Goal: Book appointment/travel/reservation

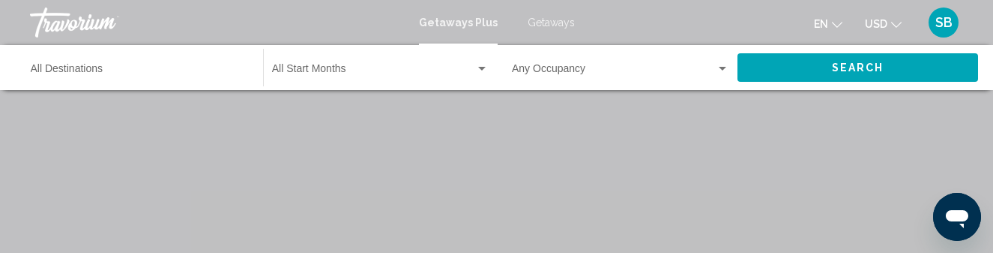
click at [554, 25] on span "Getaways" at bounding box center [551, 22] width 47 height 12
click at [143, 76] on input "Destination All Destinations" at bounding box center [139, 72] width 217 height 12
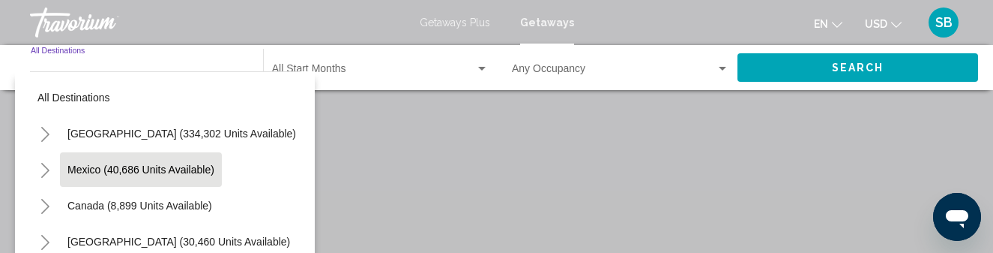
click at [74, 173] on span "Mexico (40,686 units available)" at bounding box center [140, 169] width 147 height 12
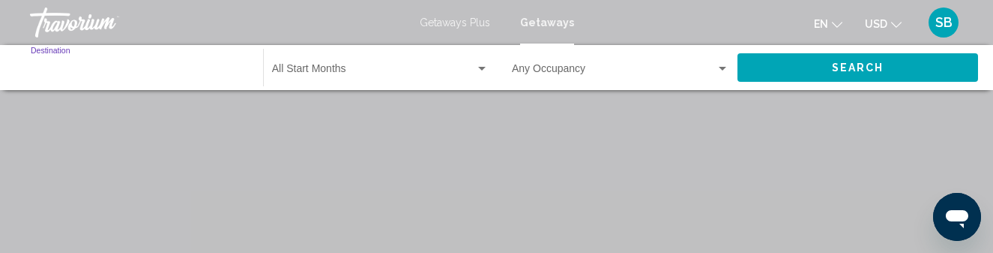
type input "**********"
click at [399, 62] on div "Start Month All Start Months" at bounding box center [380, 67] width 217 height 41
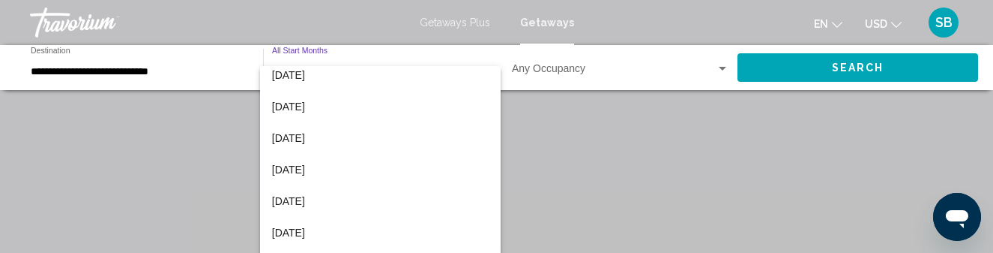
scroll to position [240, 0]
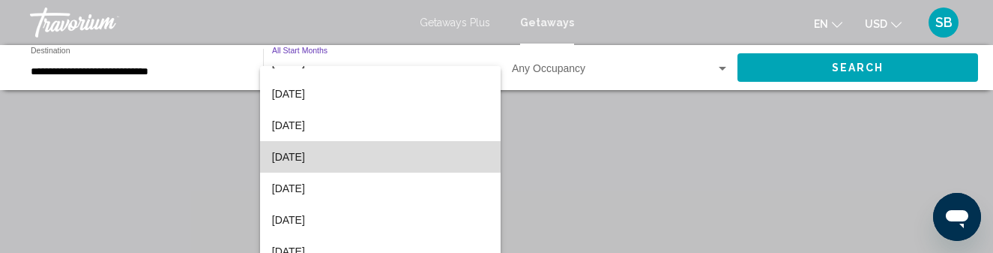
click at [382, 161] on span "[DATE]" at bounding box center [380, 156] width 217 height 31
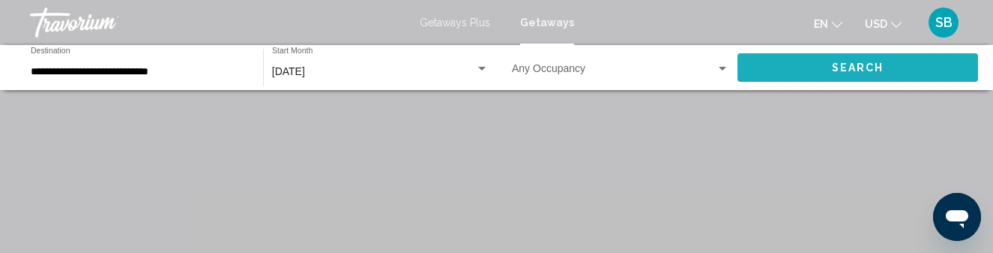
click at [821, 68] on button "Search" at bounding box center [858, 67] width 241 height 28
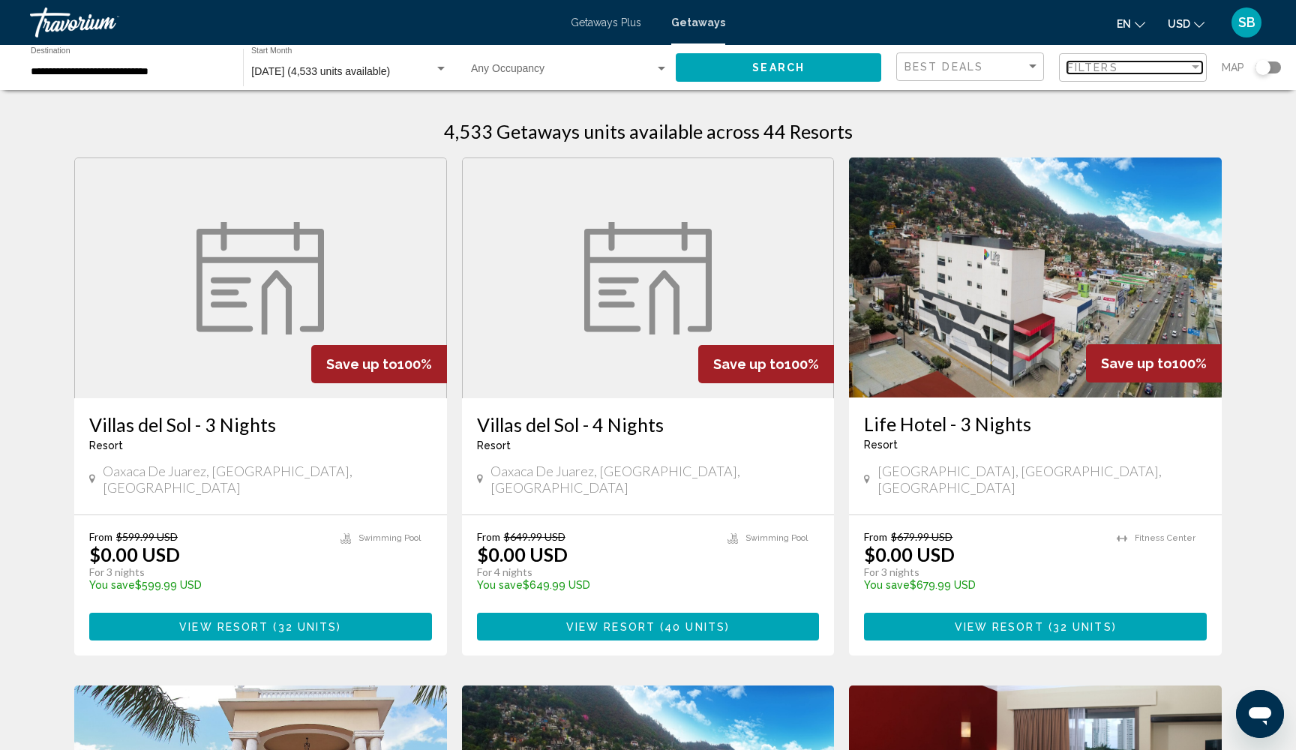
click at [993, 71] on span "Filters" at bounding box center [1092, 67] width 51 height 12
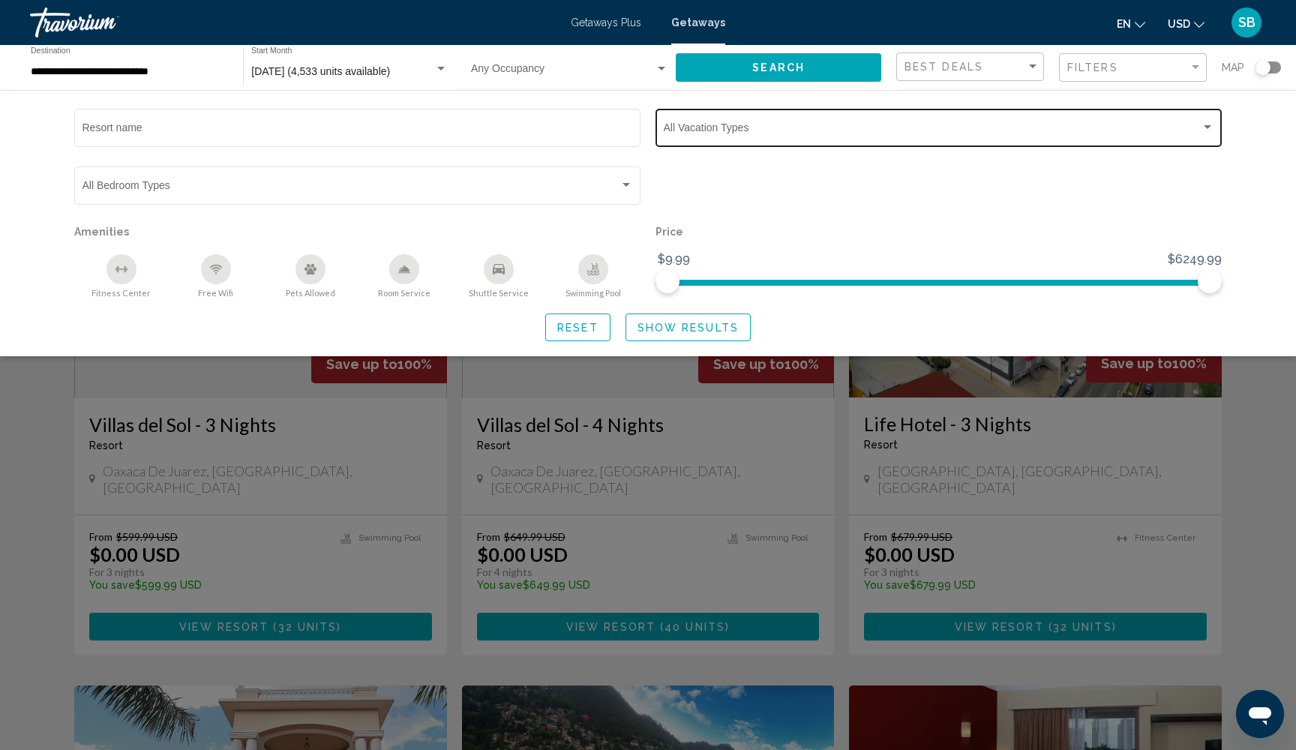
click at [880, 132] on span "Search widget" at bounding box center [932, 130] width 537 height 12
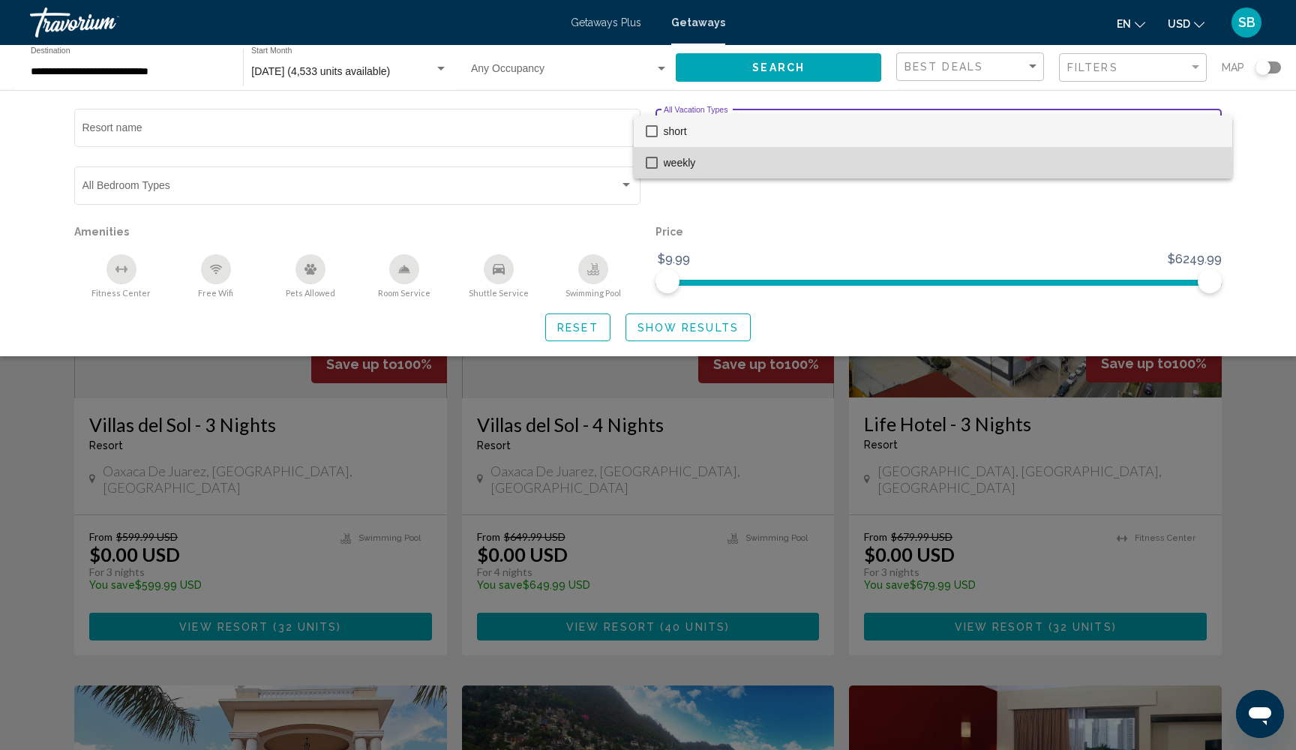
click at [656, 165] on mat-pseudo-checkbox at bounding box center [652, 163] width 12 height 12
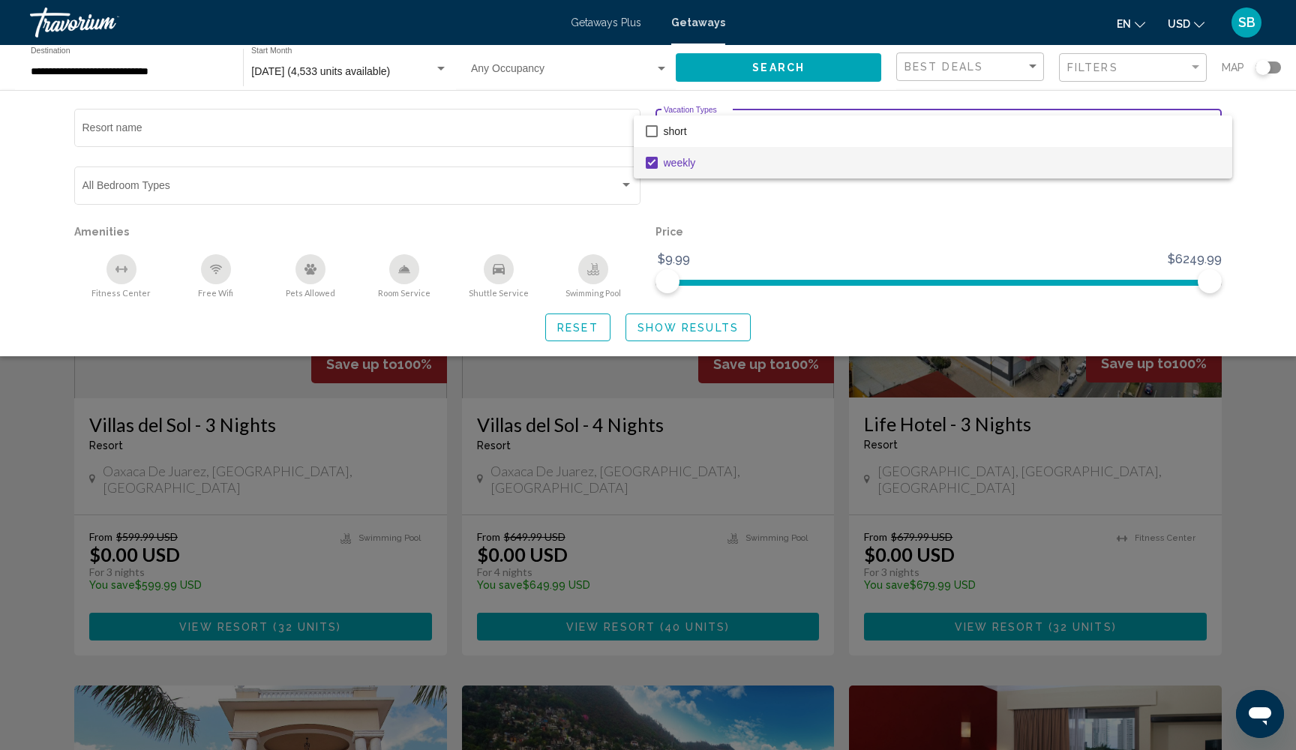
click at [661, 252] on div at bounding box center [648, 375] width 1296 height 750
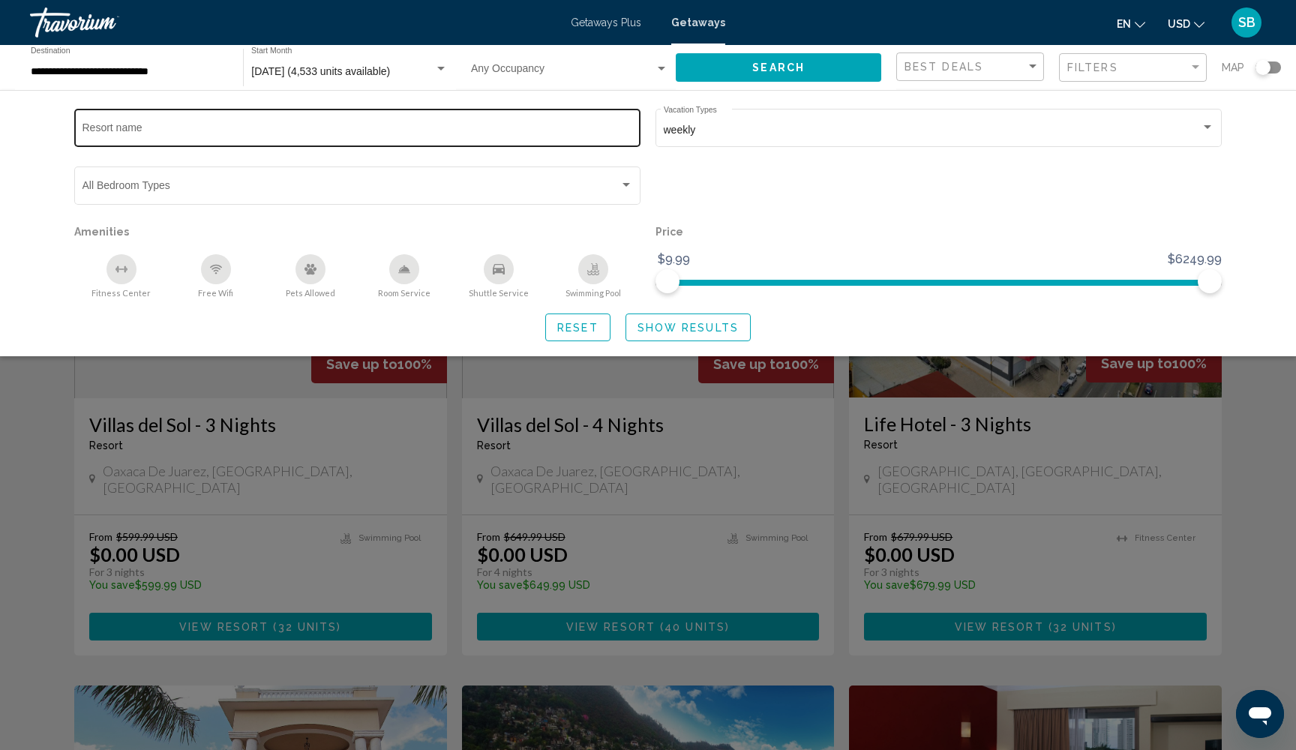
click at [460, 130] on input "Resort name" at bounding box center [357, 130] width 550 height 12
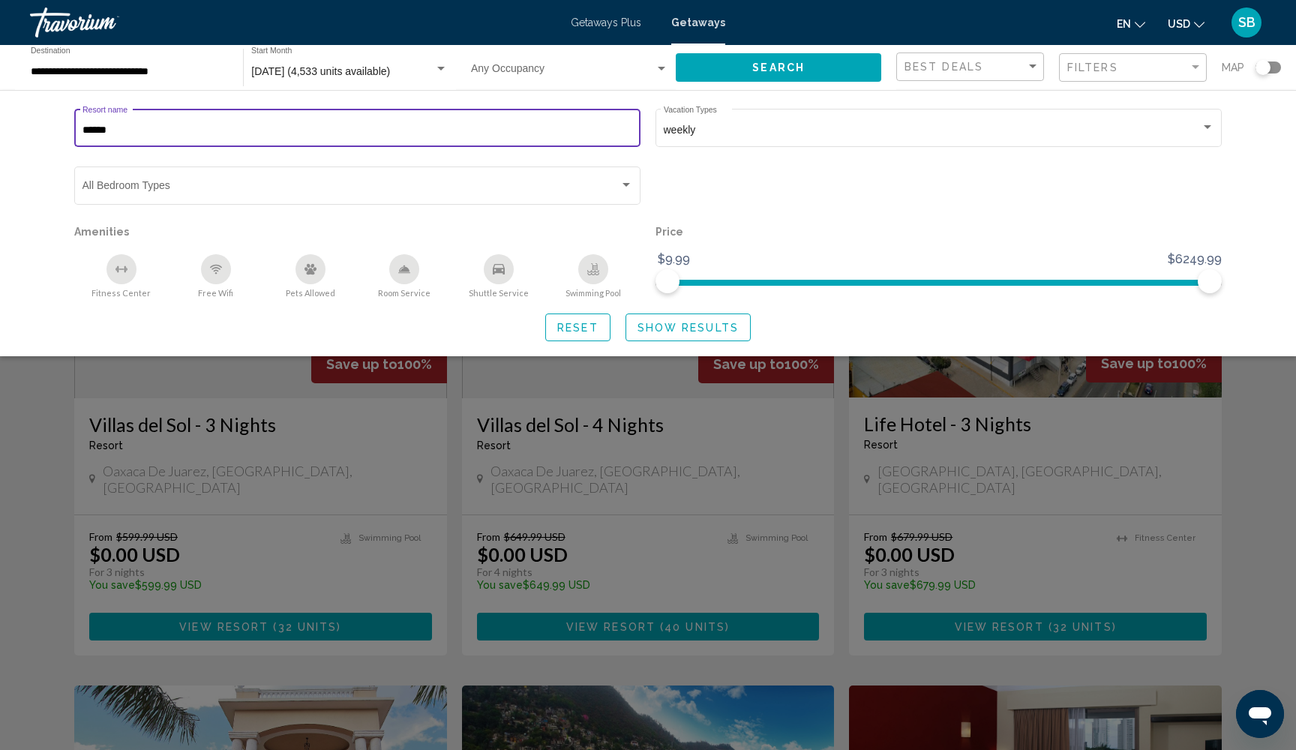
type input "******"
click at [705, 252] on span "Show Results" at bounding box center [687, 328] width 101 height 12
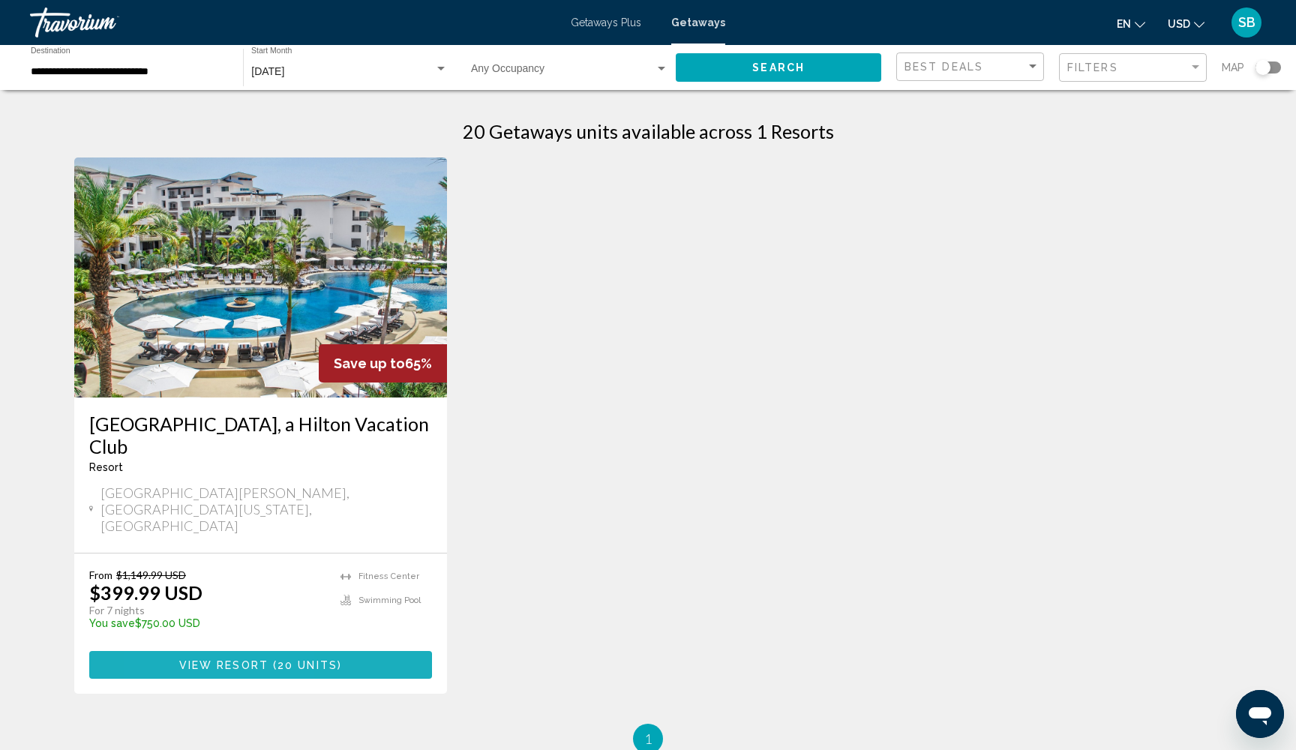
click at [182, 252] on span "View Resort" at bounding box center [223, 665] width 89 height 12
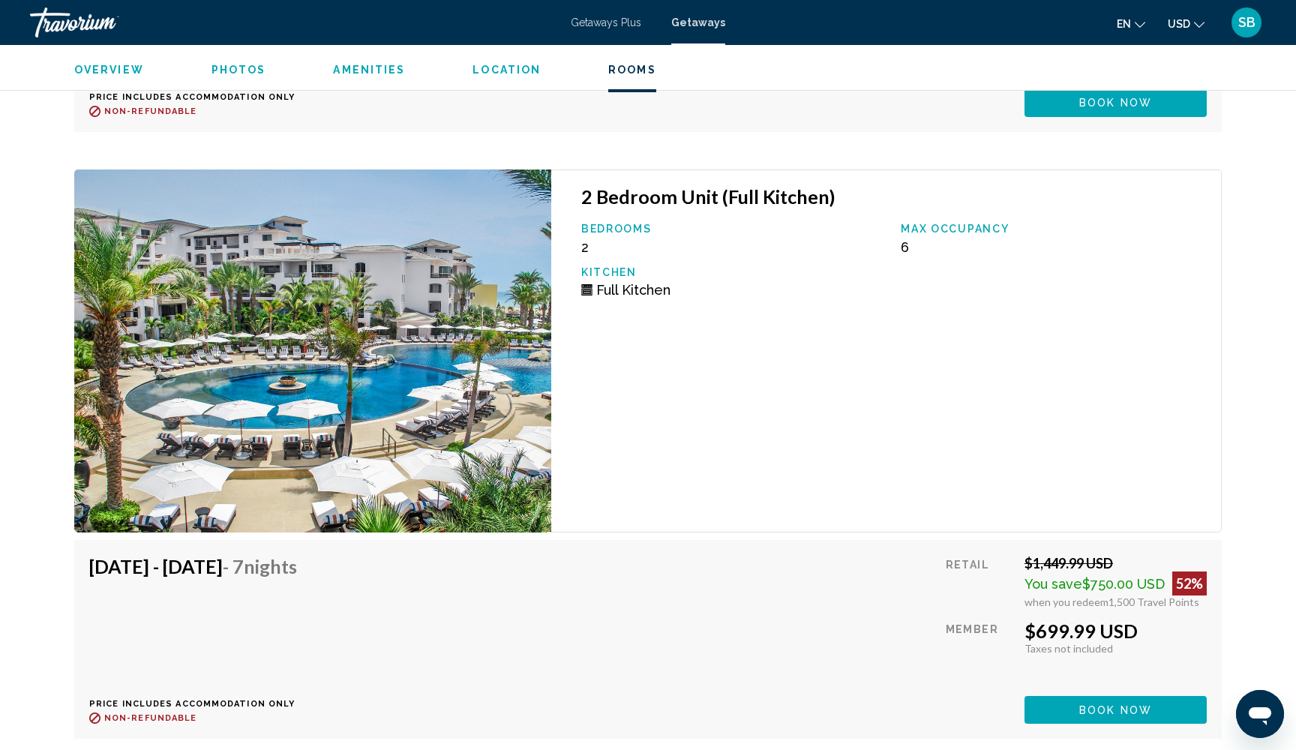
scroll to position [3645, 0]
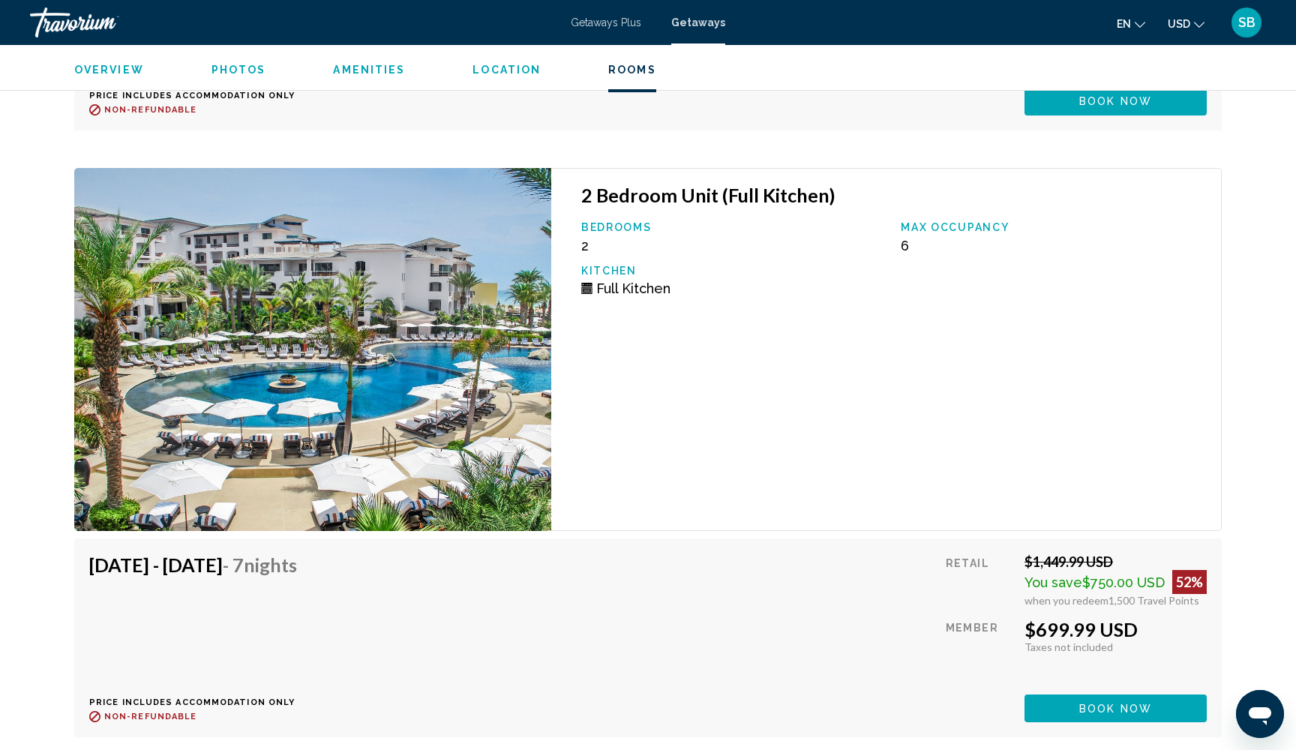
click at [993, 252] on span "Book now" at bounding box center [1115, 708] width 73 height 12
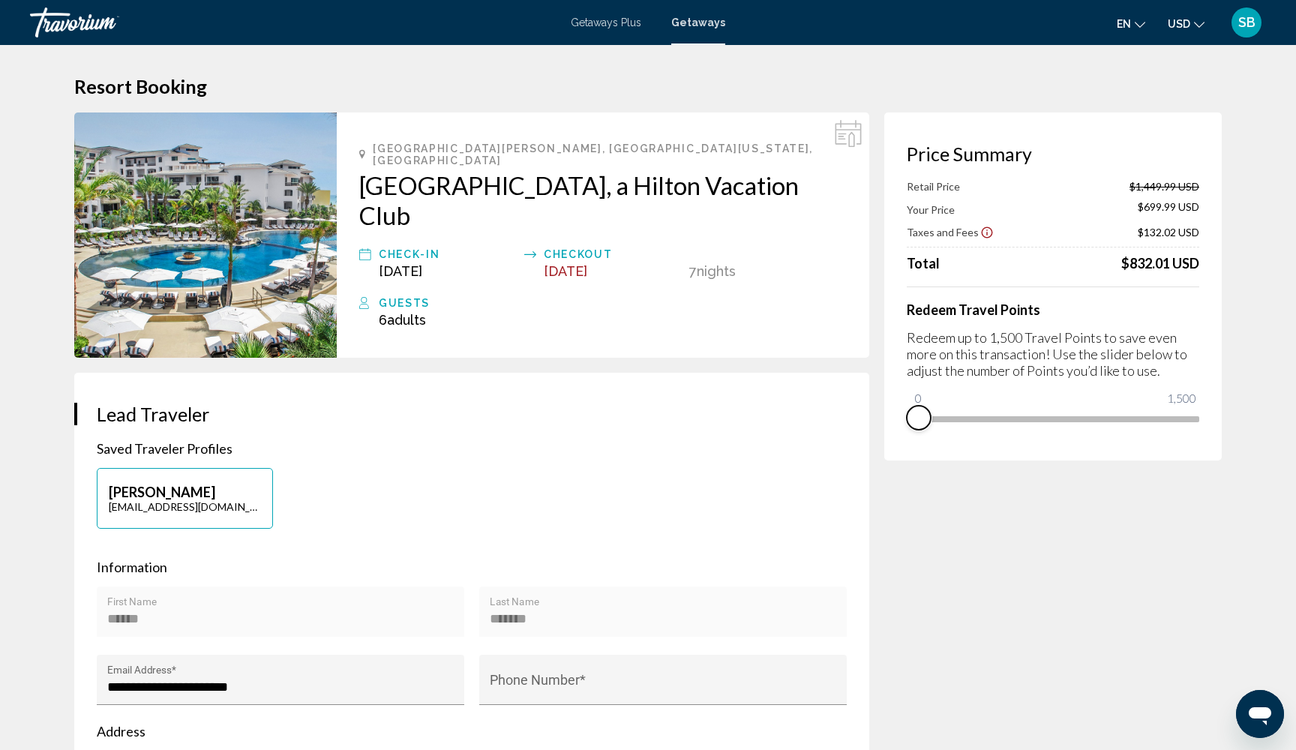
drag, startPoint x: 1187, startPoint y: 440, endPoint x: 862, endPoint y: 453, distance: 324.9
drag, startPoint x: 918, startPoint y: 402, endPoint x: 1271, endPoint y: 414, distance: 352.6
